Goal: Task Accomplishment & Management: Complete application form

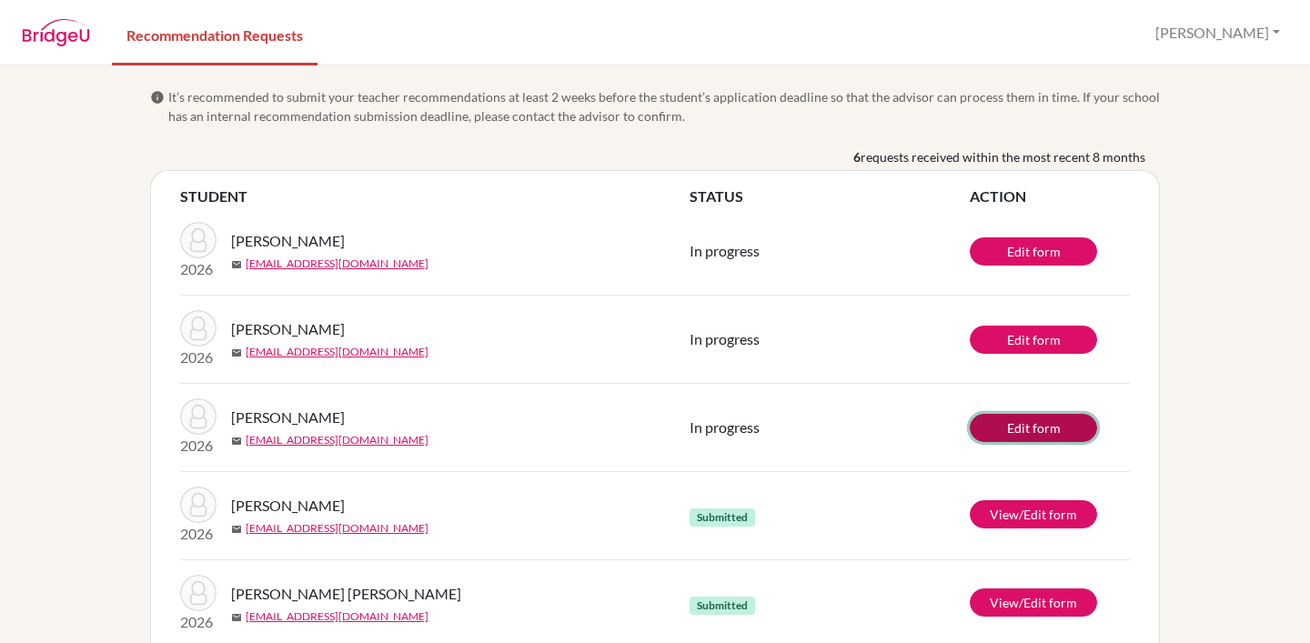
click at [1020, 417] on link "Edit form" at bounding box center [1033, 428] width 127 height 28
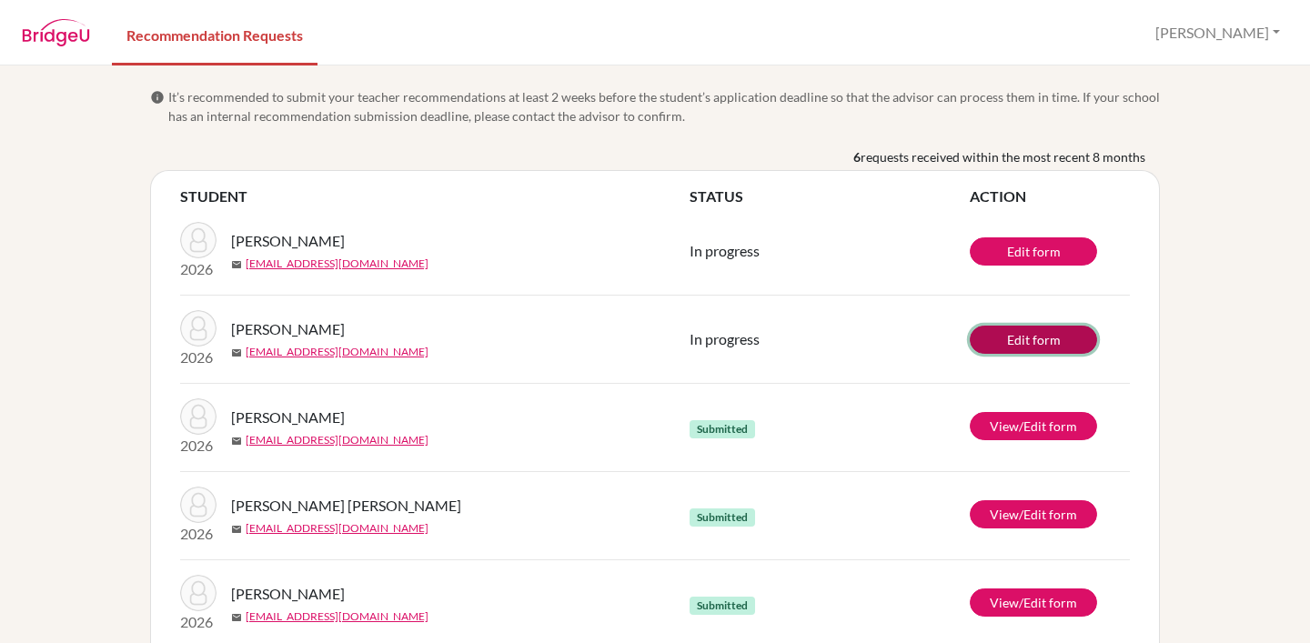
click at [1034, 336] on link "Edit form" at bounding box center [1033, 340] width 127 height 28
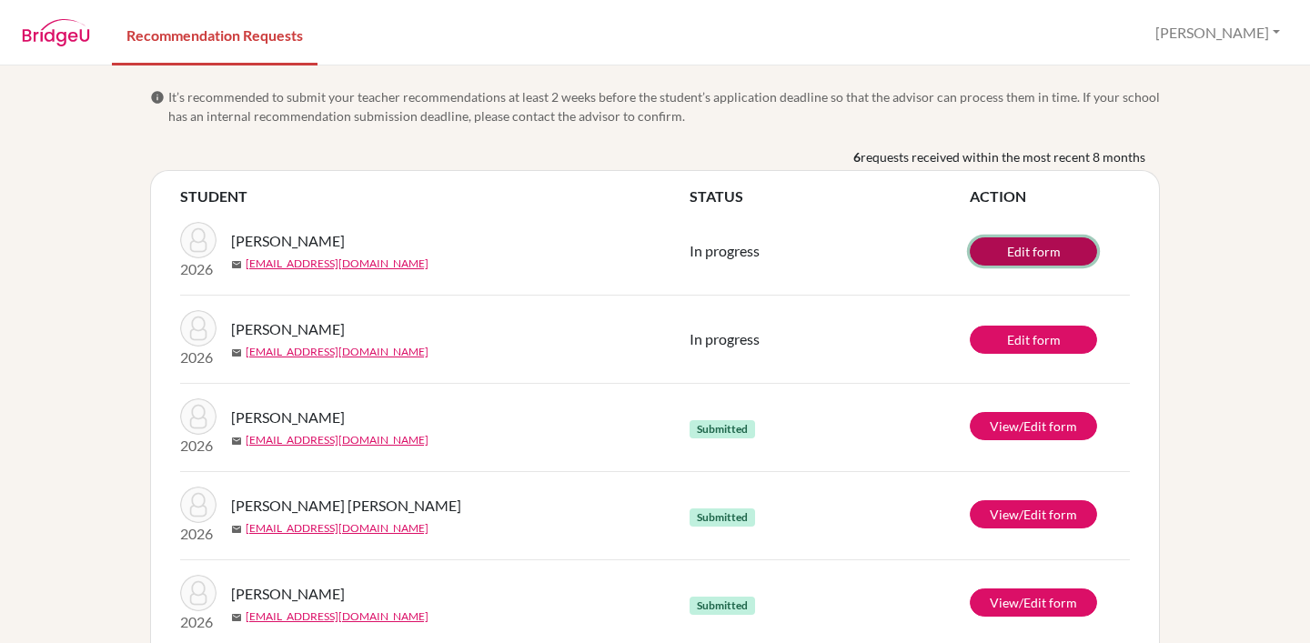
click at [1021, 247] on link "Edit form" at bounding box center [1033, 251] width 127 height 28
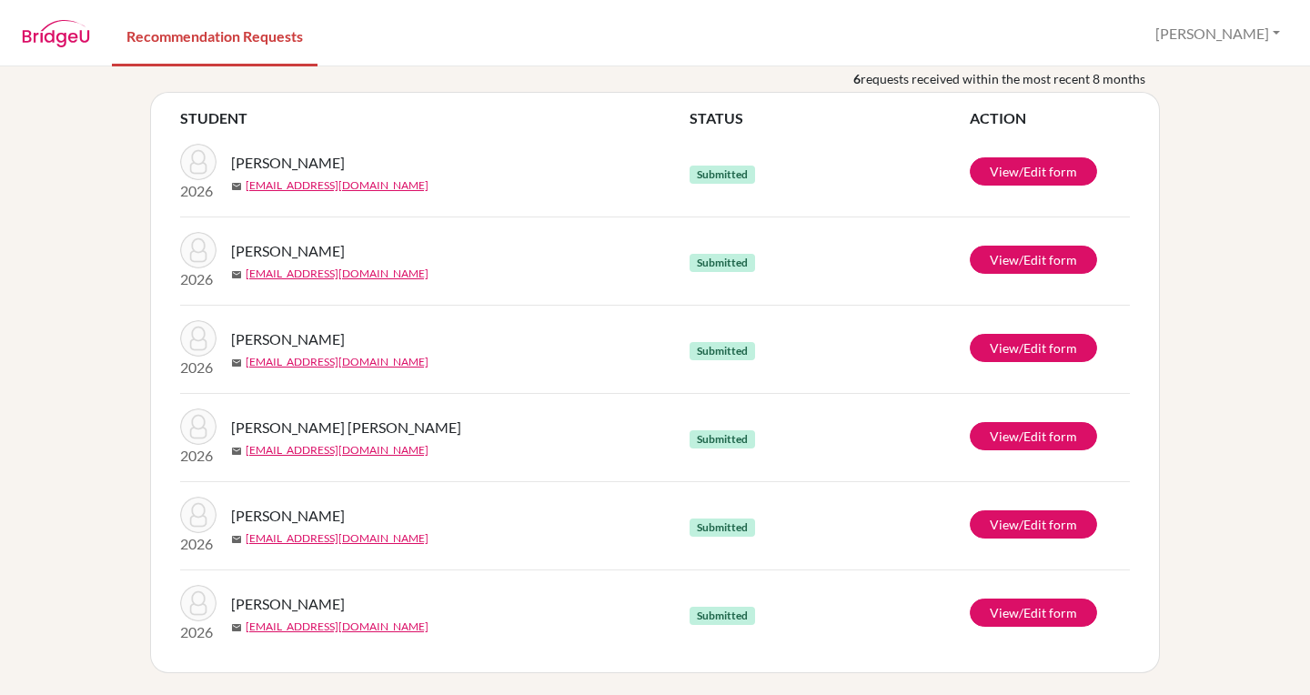
scroll to position [78, 0]
